Goal: Task Accomplishment & Management: Use online tool/utility

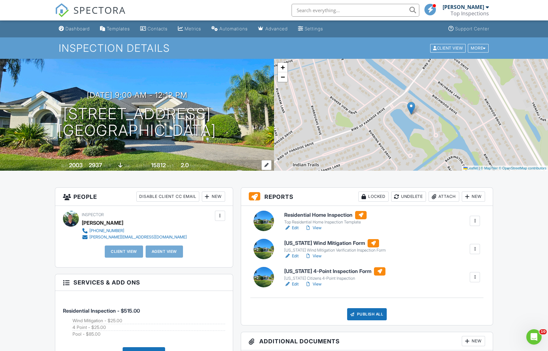
click at [205, 168] on span "bathrooms" at bounding box center [199, 165] width 18 height 5
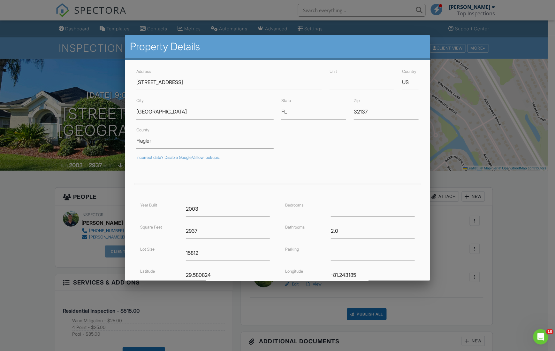
click at [479, 130] on div at bounding box center [277, 187] width 555 height 439
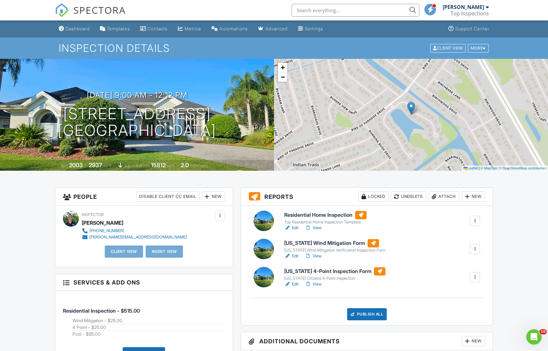
click at [318, 229] on link "View" at bounding box center [313, 228] width 17 height 6
click at [315, 256] on link "View" at bounding box center [313, 256] width 17 height 6
click at [317, 284] on link "View" at bounding box center [313, 284] width 17 height 6
